Goal: Find specific page/section: Find specific page/section

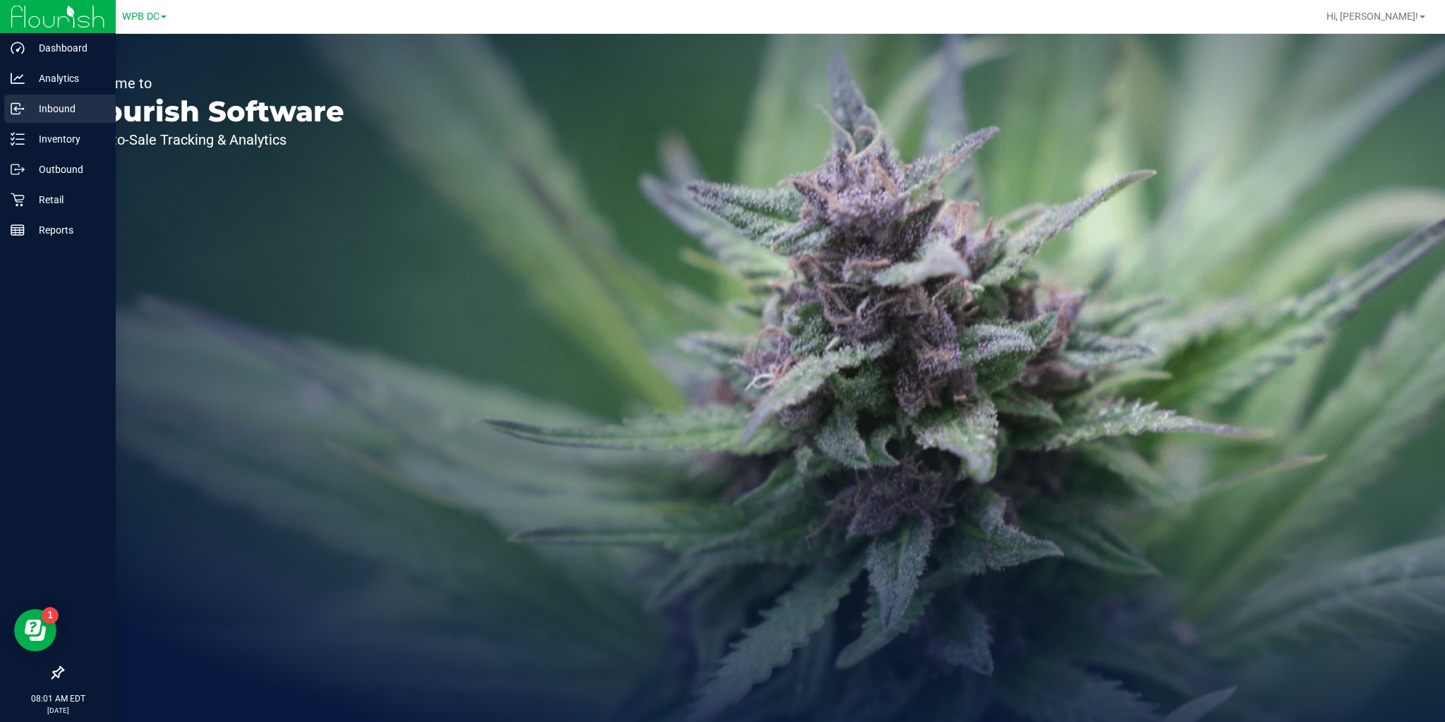
click at [7, 115] on div "Inbound" at bounding box center [59, 109] width 111 height 28
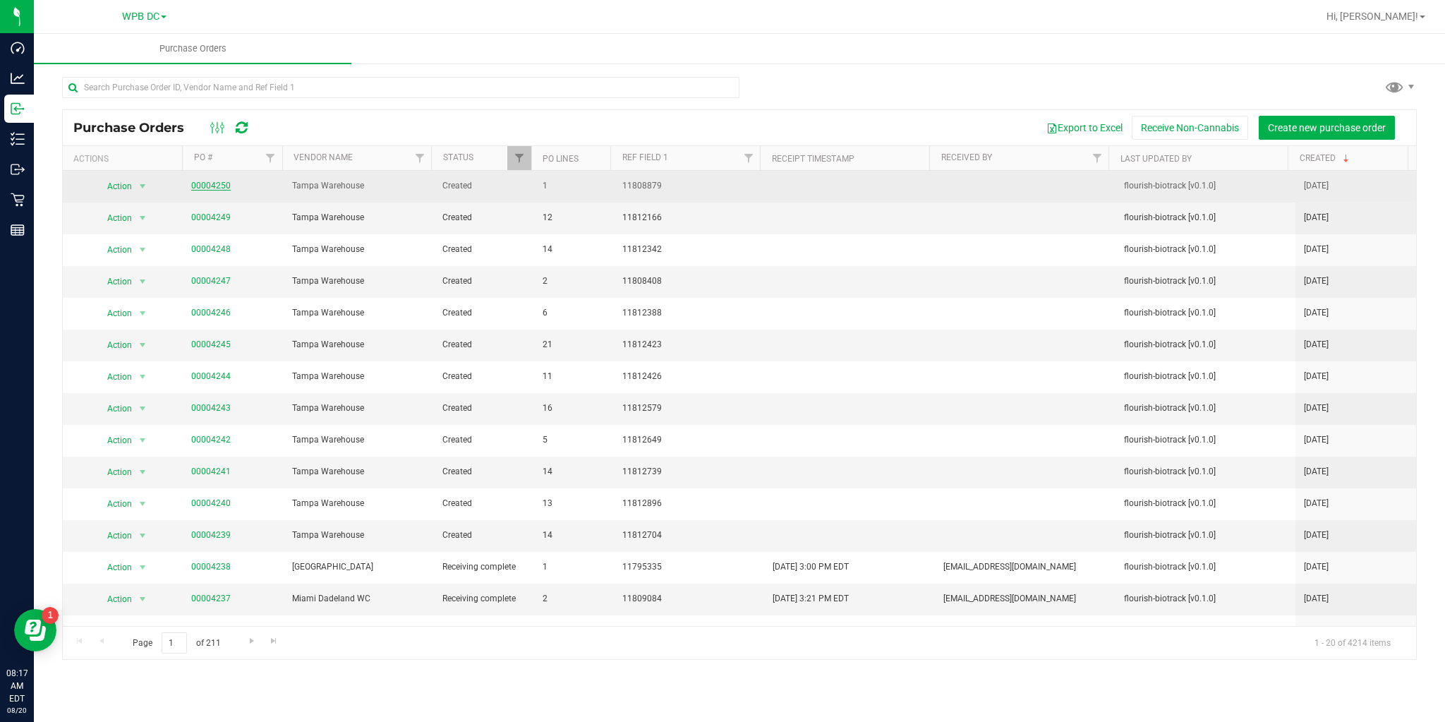
click at [207, 183] on link "00004250" at bounding box center [211, 186] width 40 height 10
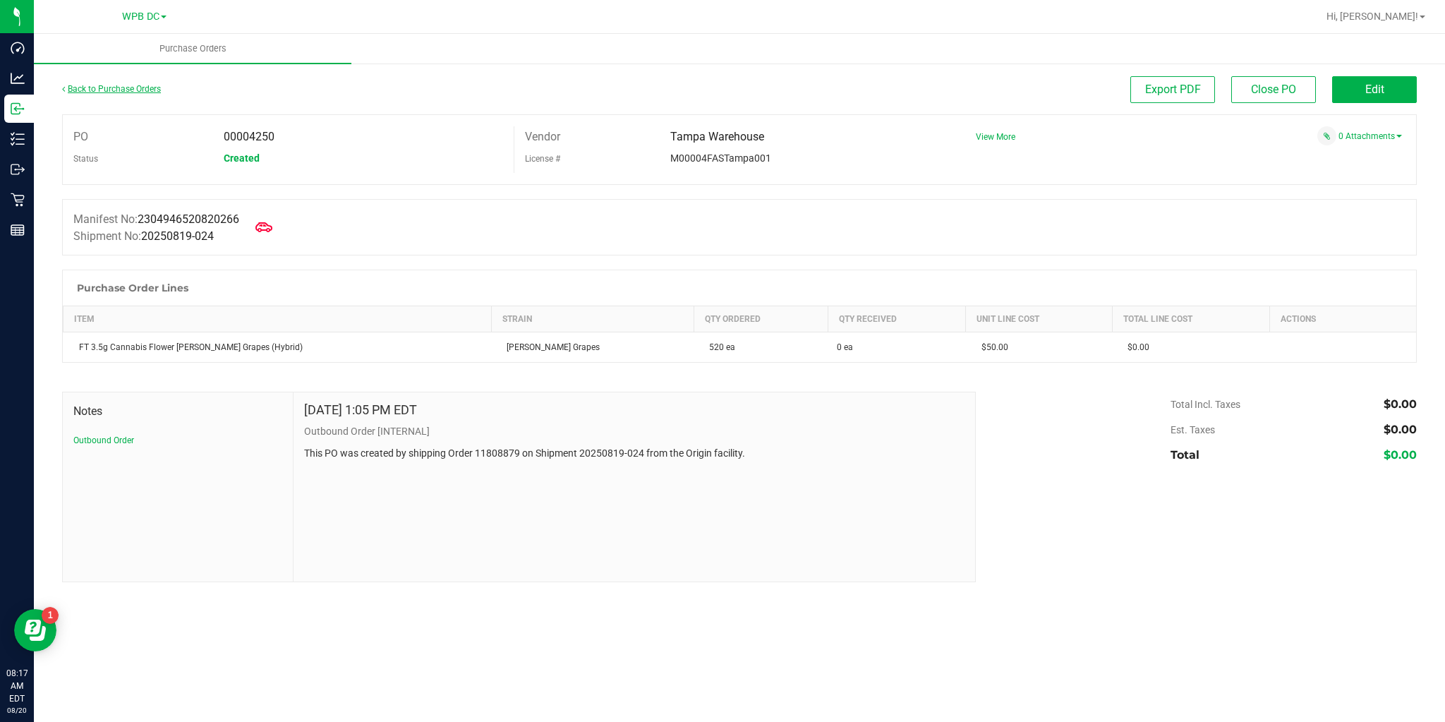
click at [109, 92] on link "Back to Purchase Orders" at bounding box center [111, 89] width 99 height 10
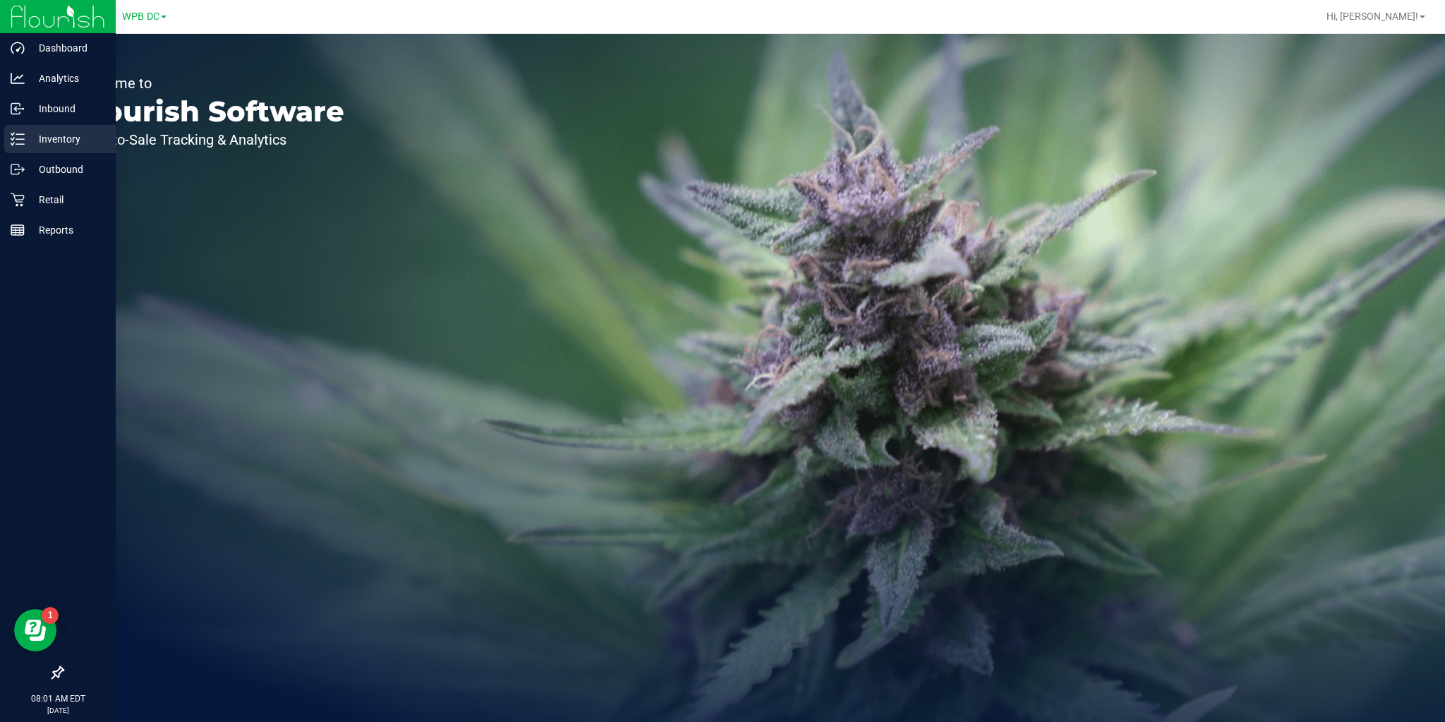
click at [12, 135] on icon at bounding box center [12, 134] width 3 height 2
